Goal: Find specific page/section: Find specific page/section

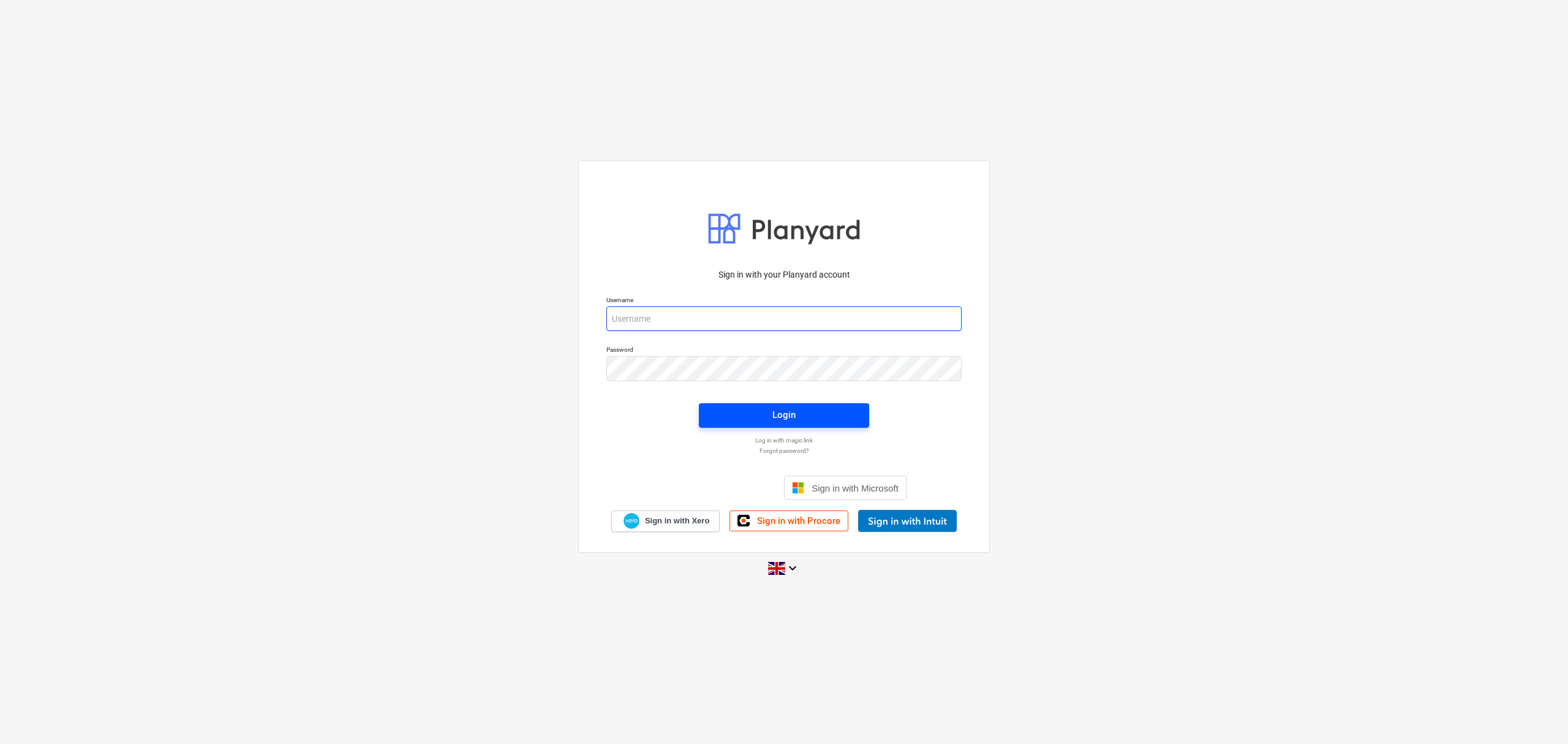
type input "[EMAIL_ADDRESS][DOMAIN_NAME]"
click at [819, 417] on span "Login" at bounding box center [784, 415] width 141 height 16
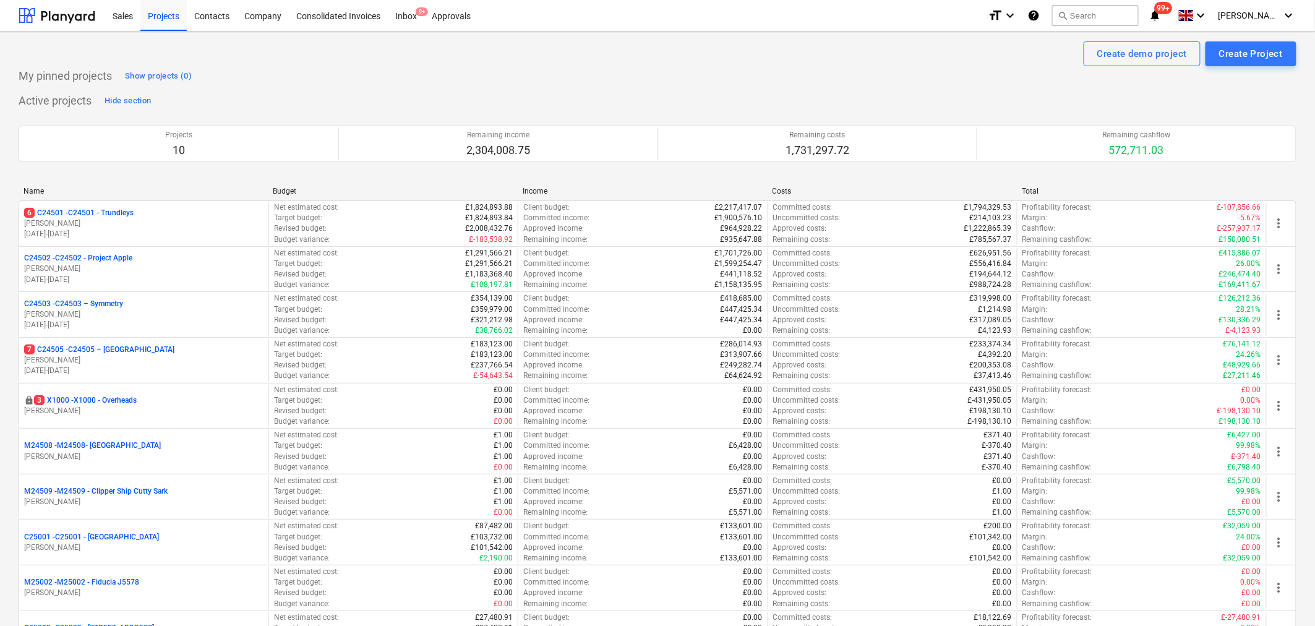
drag, startPoint x: 1561, startPoint y: 1, endPoint x: 935, endPoint y: 53, distance: 628.1
click at [935, 53] on div "Create demo project Create Project" at bounding box center [658, 53] width 1278 height 25
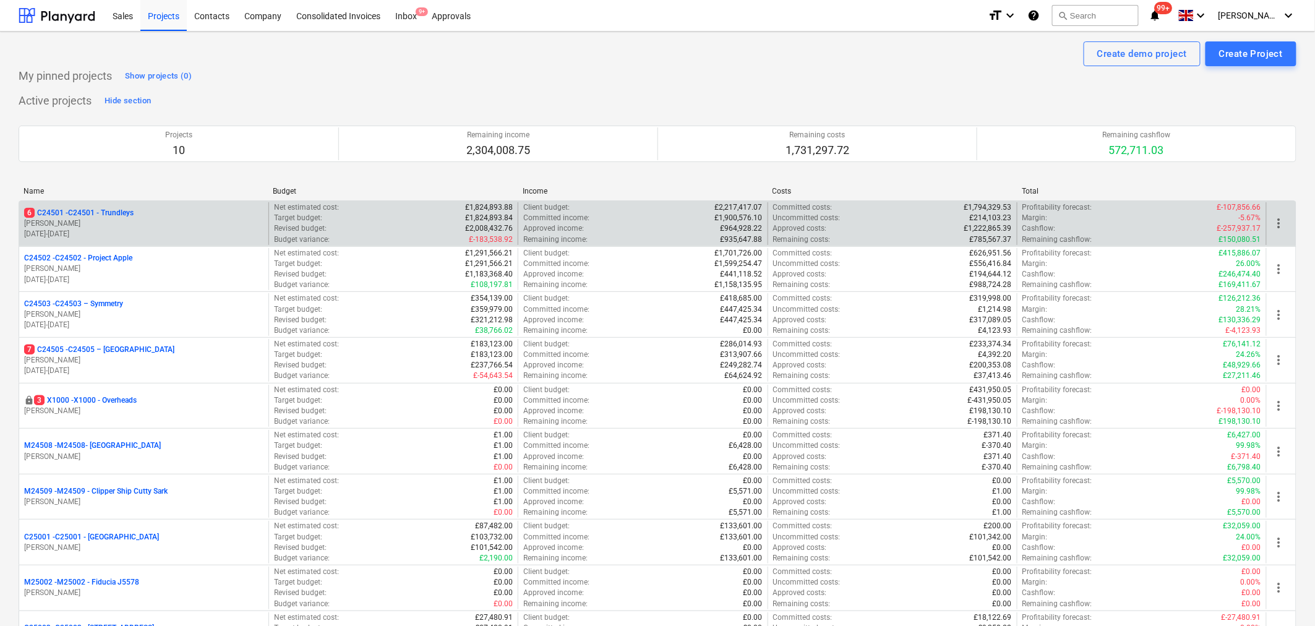
click at [236, 215] on div "6 C24501 - C24501 - Trundleys" at bounding box center [143, 213] width 239 height 11
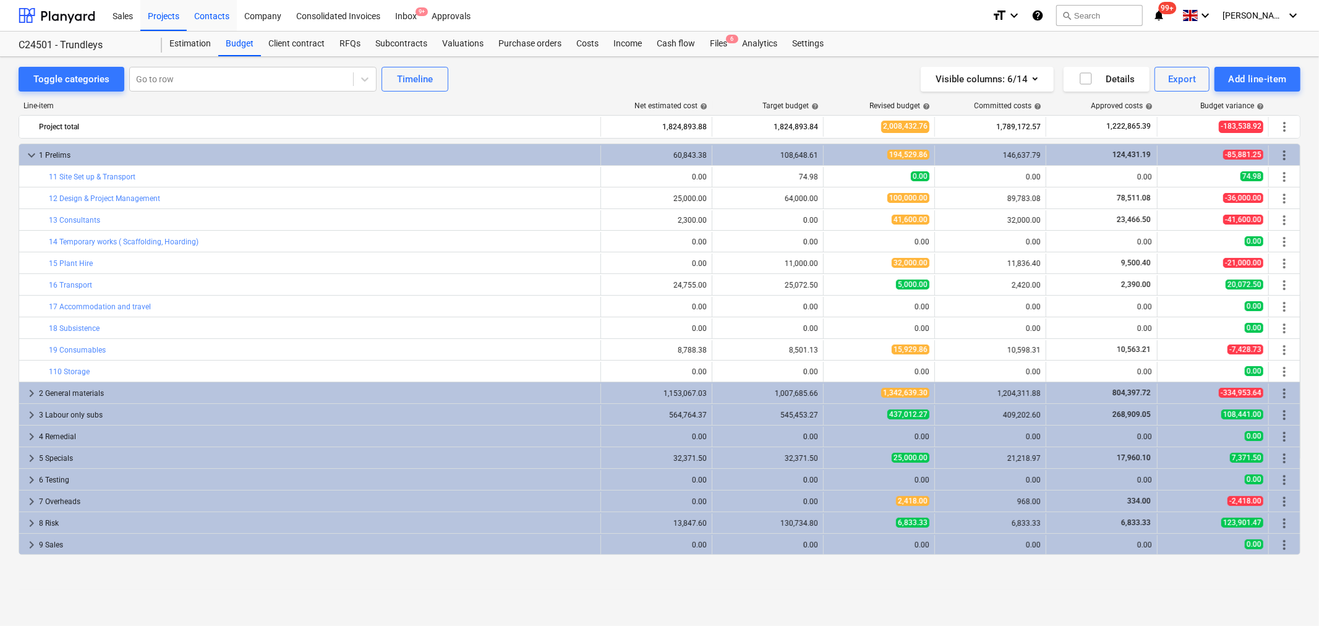
click at [212, 16] on div "Contacts" at bounding box center [212, 15] width 50 height 32
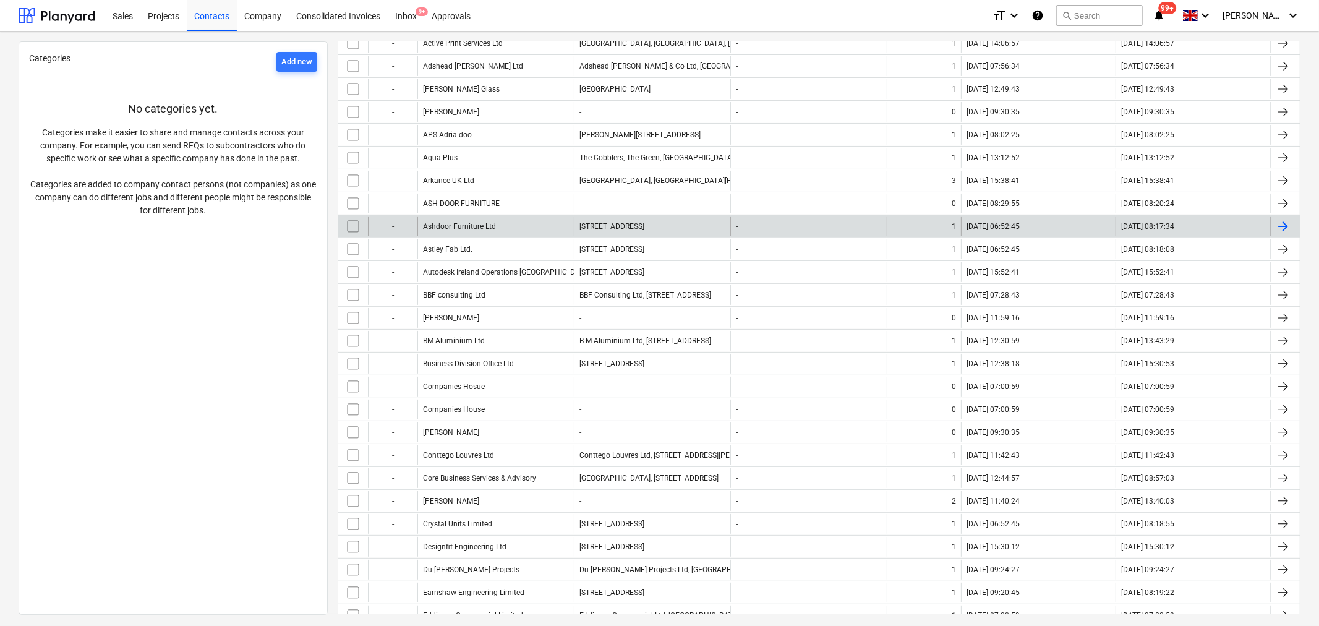
scroll to position [206, 0]
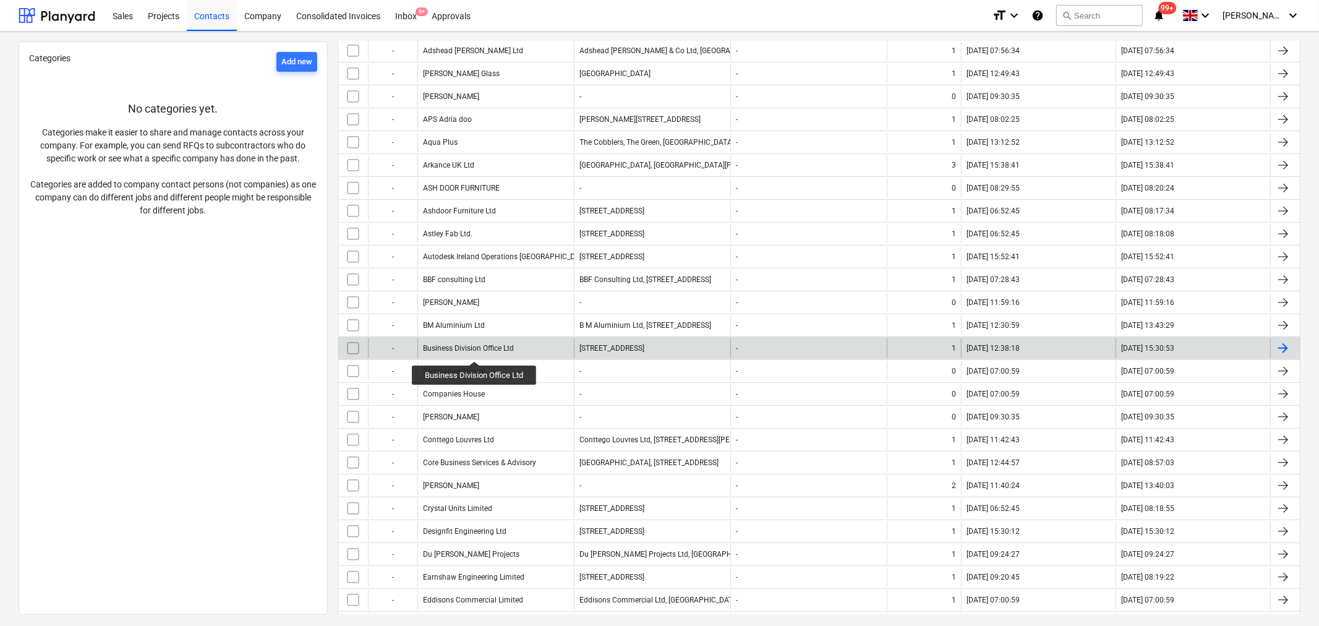
click at [474, 350] on div "Business Division Office Ltd" at bounding box center [468, 348] width 91 height 9
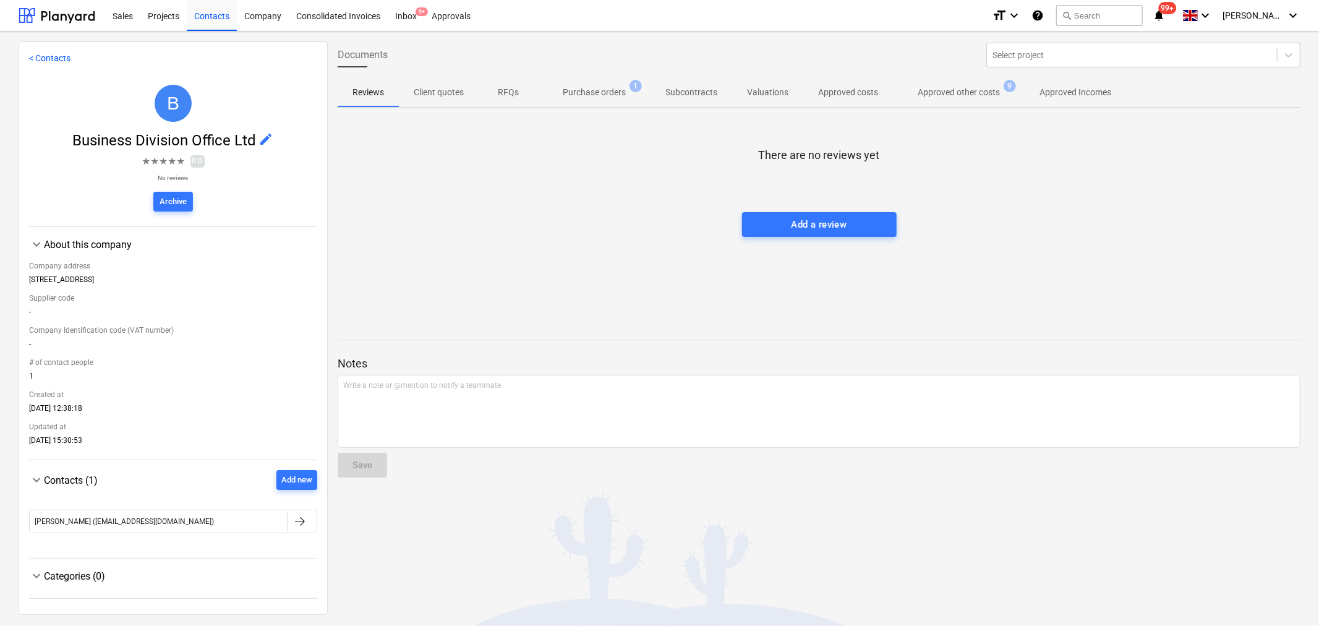
click at [972, 95] on p "Approved other costs" at bounding box center [959, 92] width 82 height 13
